Goal: Task Accomplishment & Management: Use online tool/utility

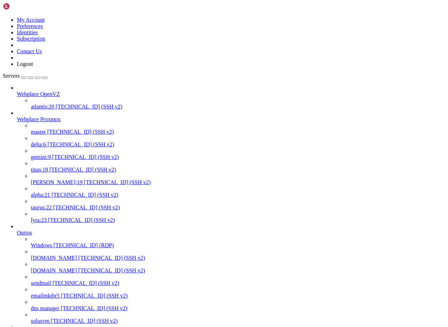
scroll to position [82, 0]
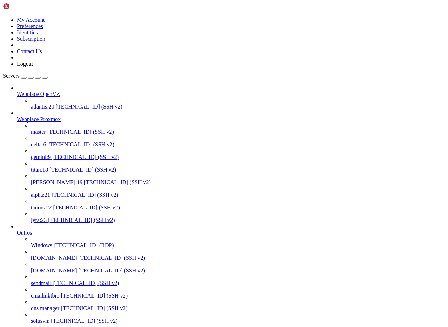
click at [46, 129] on span "master" at bounding box center [38, 132] width 15 height 6
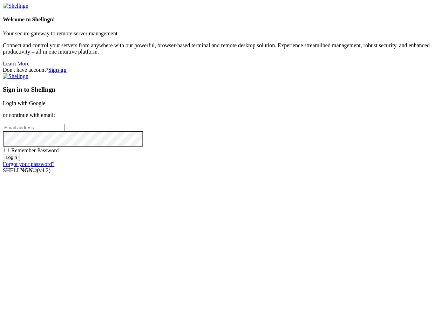
type input "[PERSON_NAME][EMAIL_ADDRESS][DOMAIN_NAME]"
click at [20, 161] on input "Login" at bounding box center [11, 157] width 17 height 7
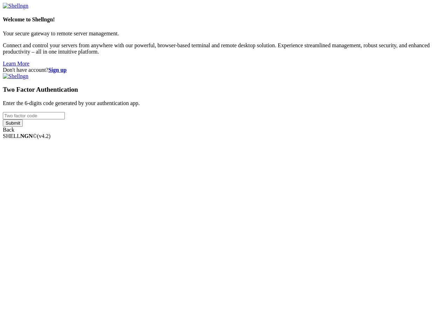
click at [65, 120] on input "number" at bounding box center [34, 115] width 62 height 7
type input "759521"
click at [3, 120] on input "Submit" at bounding box center [13, 123] width 20 height 7
